Goal: Task Accomplishment & Management: Use online tool/utility

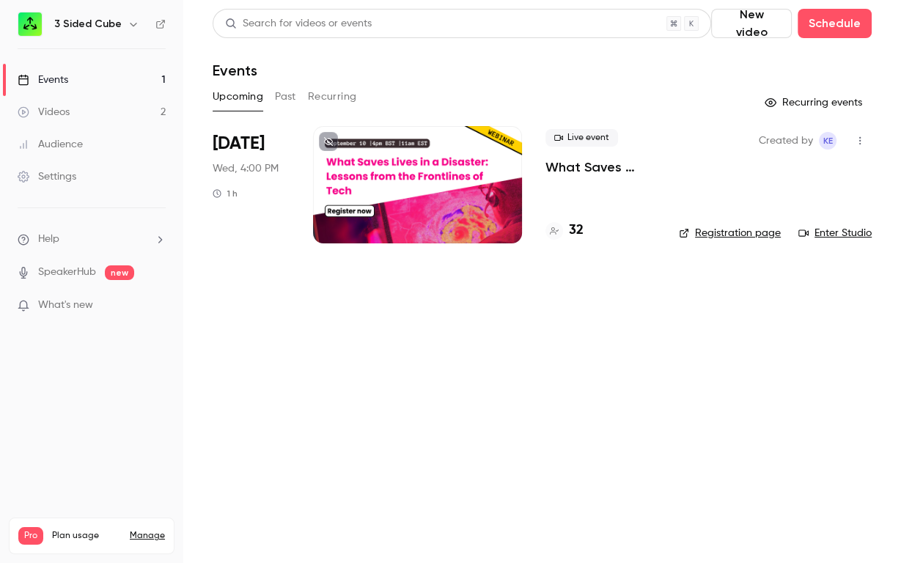
click at [567, 166] on p "What Saves Lives in a Disaster: Lessons from the Frontlines of Tech" at bounding box center [600, 167] width 110 height 18
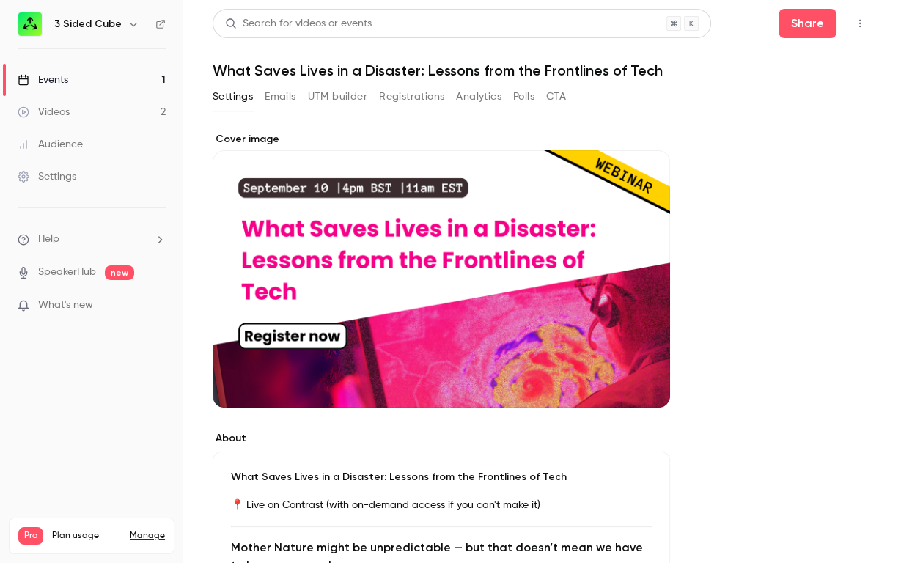
click at [329, 95] on button "UTM builder" at bounding box center [337, 96] width 59 height 23
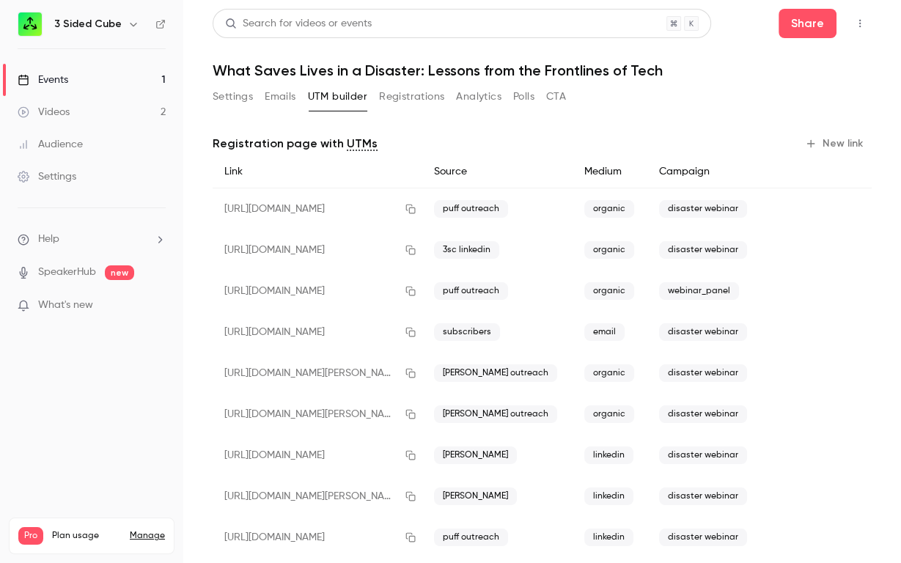
click at [839, 139] on button "New link" at bounding box center [835, 143] width 73 height 23
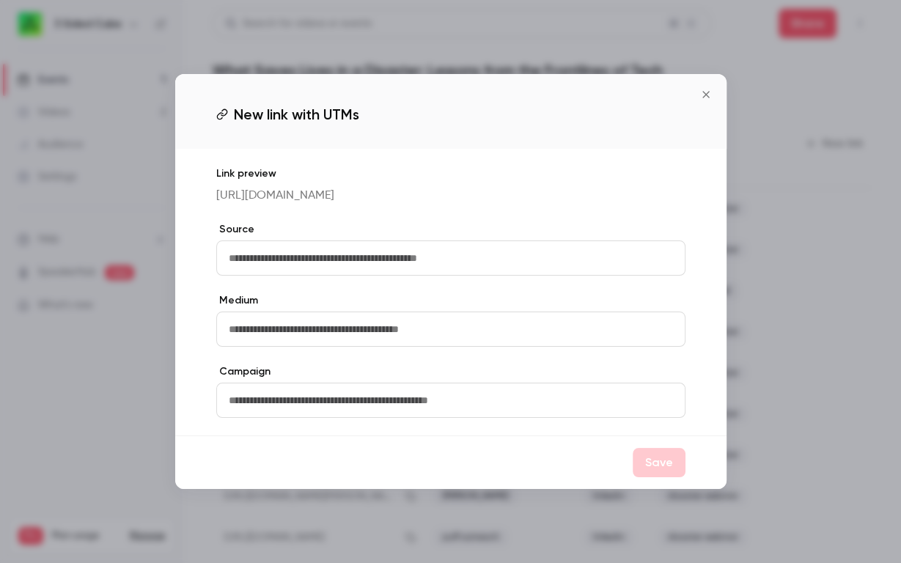
click at [439, 201] on p "[URL][DOMAIN_NAME]" at bounding box center [450, 196] width 469 height 18
click at [394, 200] on p "[URL][DOMAIN_NAME]" at bounding box center [450, 196] width 469 height 18
click at [347, 197] on p "[URL][DOMAIN_NAME]" at bounding box center [450, 196] width 469 height 18
click at [466, 205] on p "[URL][DOMAIN_NAME]" at bounding box center [450, 196] width 469 height 18
click at [431, 202] on p "[URL][DOMAIN_NAME]" at bounding box center [450, 196] width 469 height 18
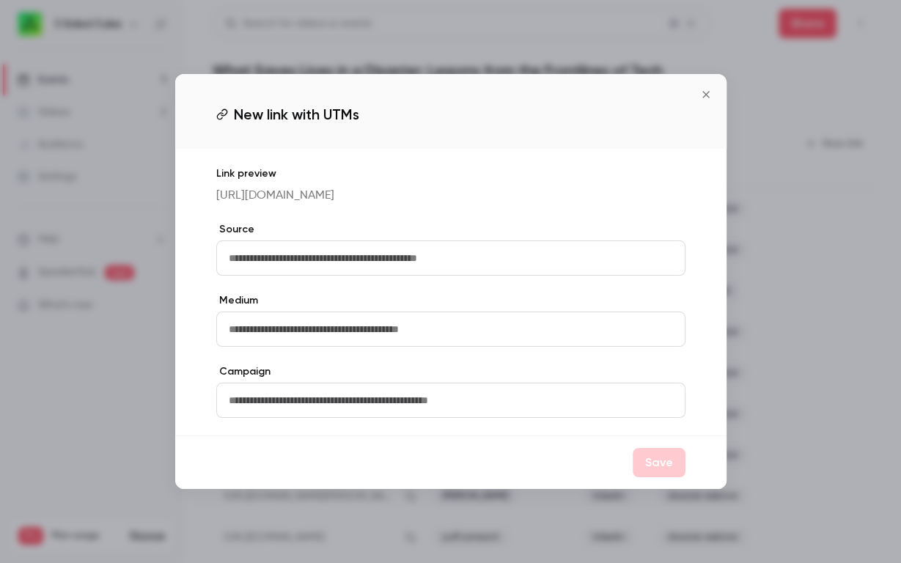
click at [498, 200] on p "[URL][DOMAIN_NAME]" at bounding box center [450, 196] width 469 height 18
click at [531, 191] on p "[URL][DOMAIN_NAME]" at bounding box center [450, 196] width 469 height 18
click at [702, 80] on button "Close" at bounding box center [705, 94] width 29 height 29
